Goal: Use online tool/utility: Use online tool/utility

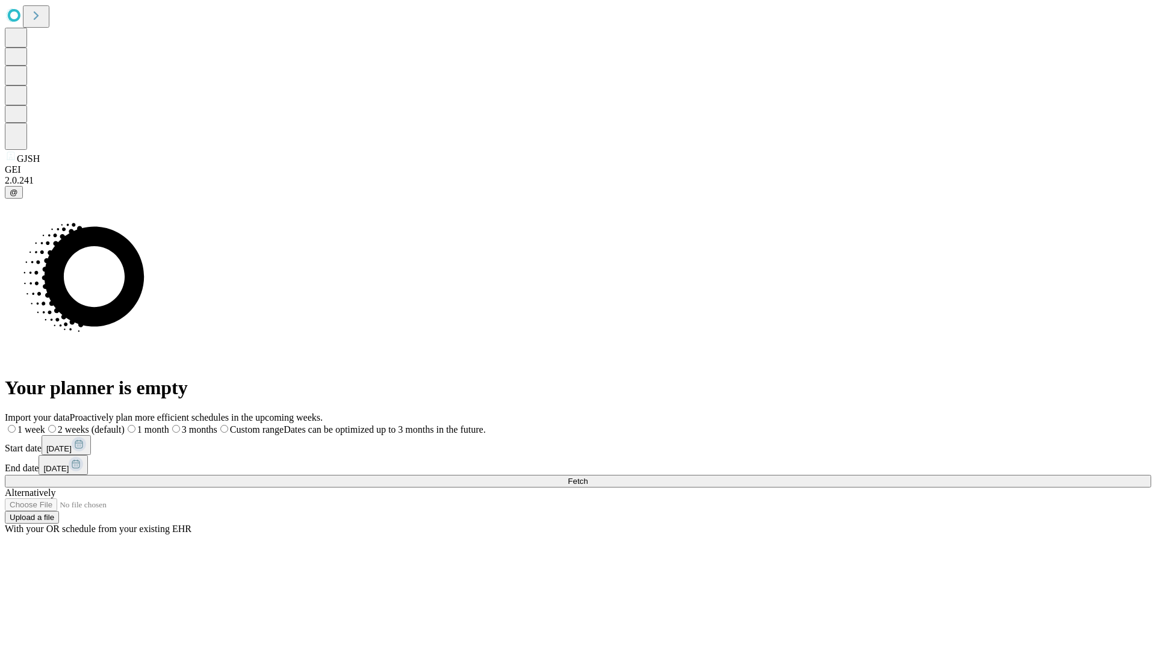
click at [588, 477] on span "Fetch" at bounding box center [578, 481] width 20 height 9
